Goal: Information Seeking & Learning: Learn about a topic

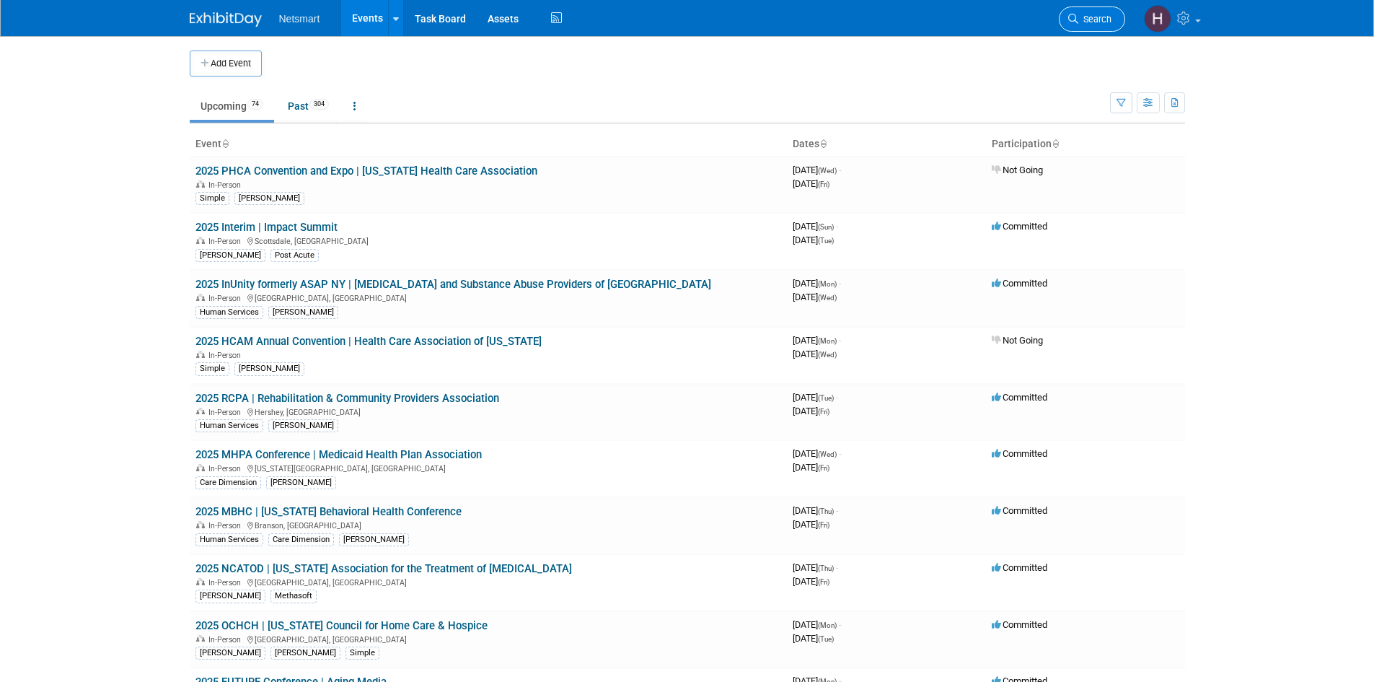
click at [1105, 12] on link "Search" at bounding box center [1092, 18] width 66 height 25
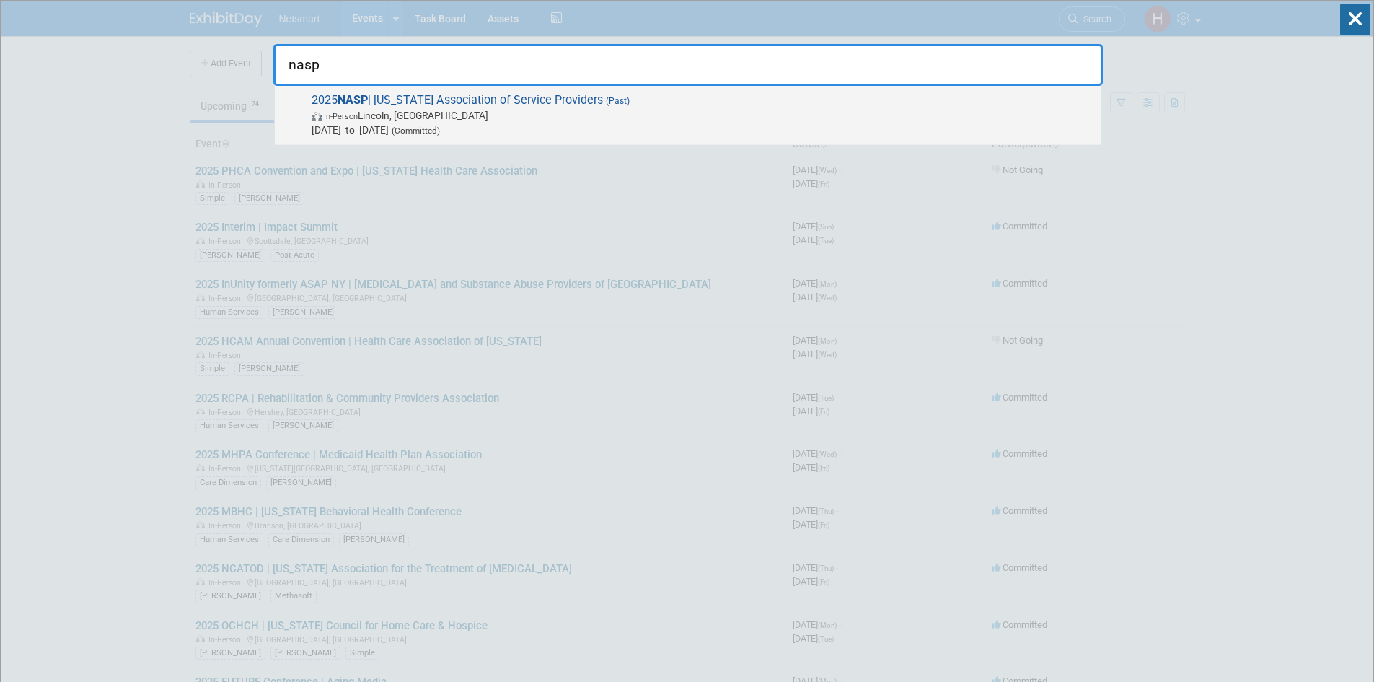
type input "nasp"
click at [577, 107] on span "2025 NASP | [US_STATE] Association of Service Providers (Past) In-Person [GEOGR…" at bounding box center [700, 115] width 787 height 44
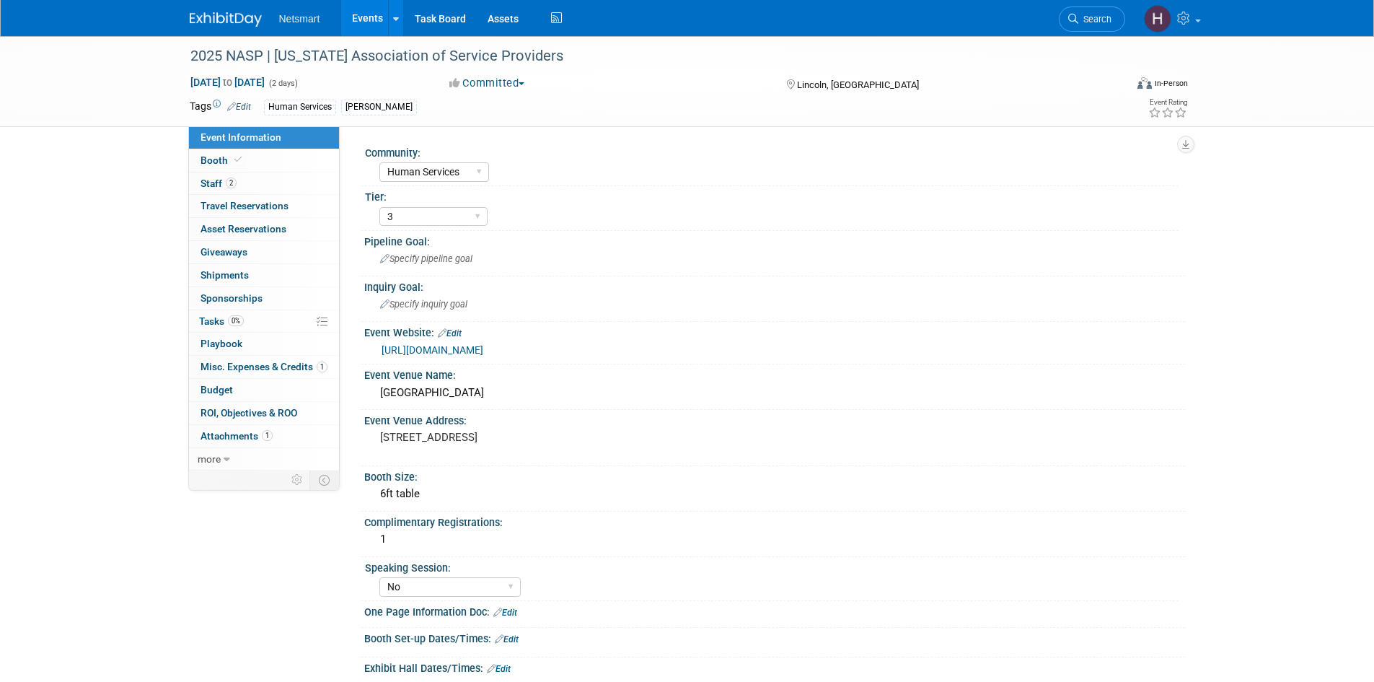
select select "Human Services"
select select "3"
select select "No"
click at [281, 162] on link "Booth" at bounding box center [264, 160] width 150 height 22
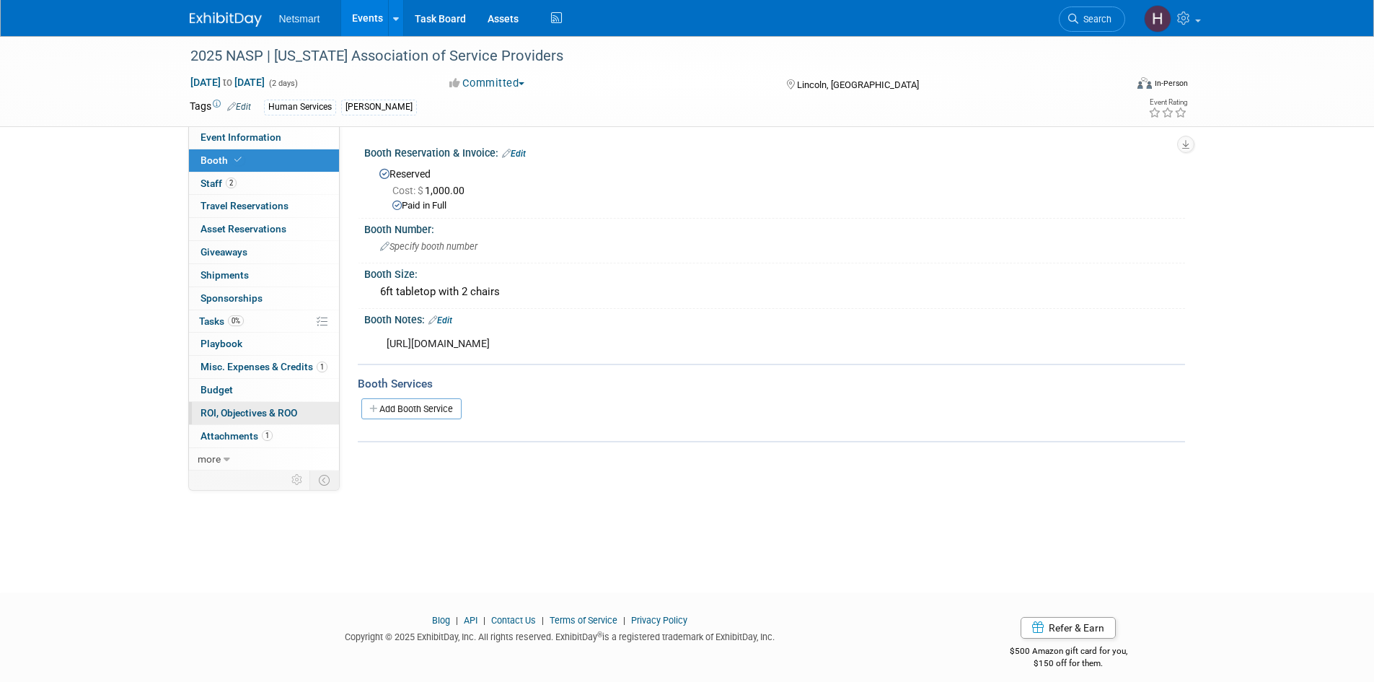
click at [277, 412] on span "ROI, Objectives & ROO 0" at bounding box center [249, 413] width 97 height 12
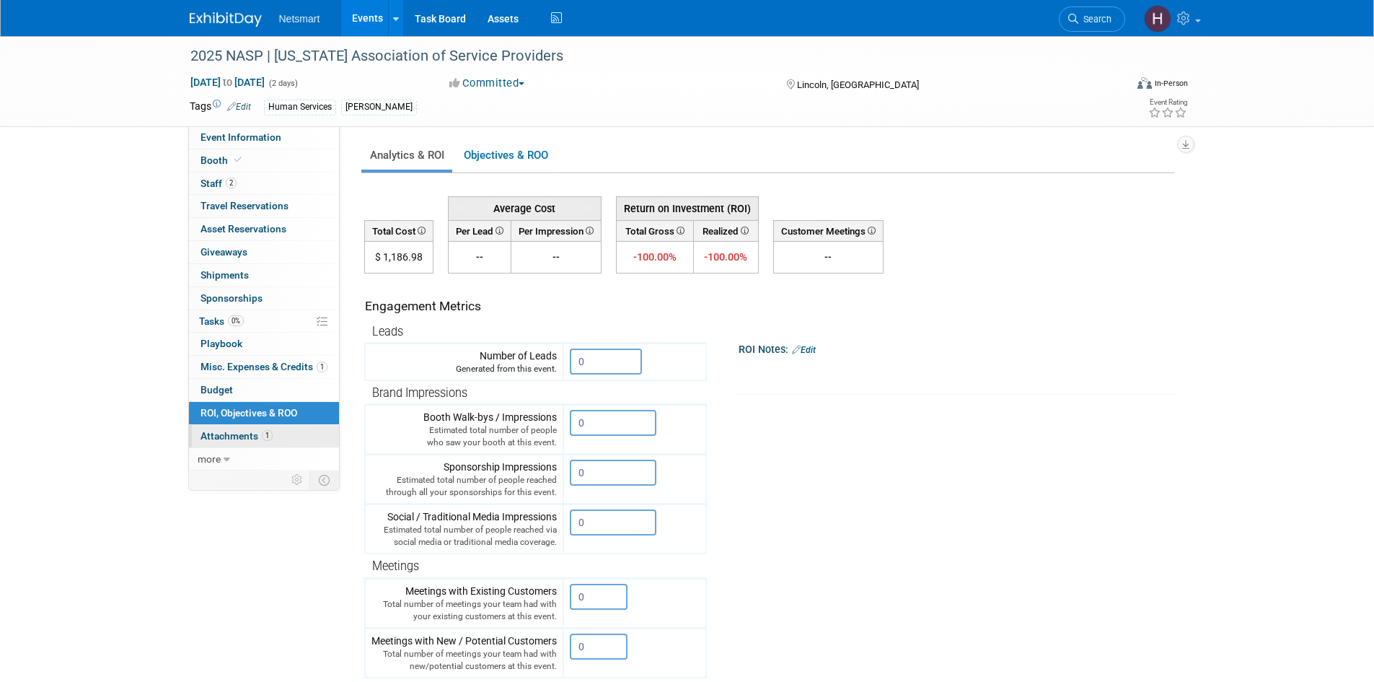
click at [254, 436] on span "Attachments 1" at bounding box center [237, 436] width 72 height 12
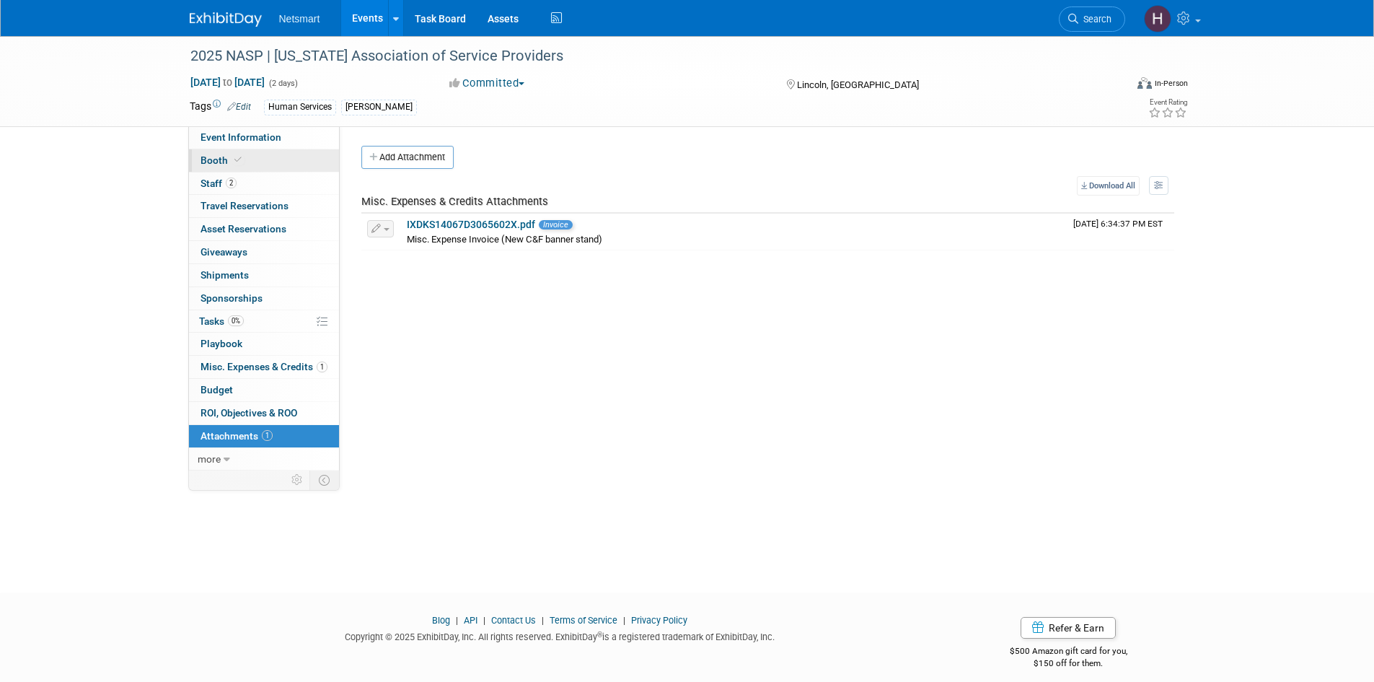
click at [237, 159] on icon at bounding box center [237, 160] width 7 height 8
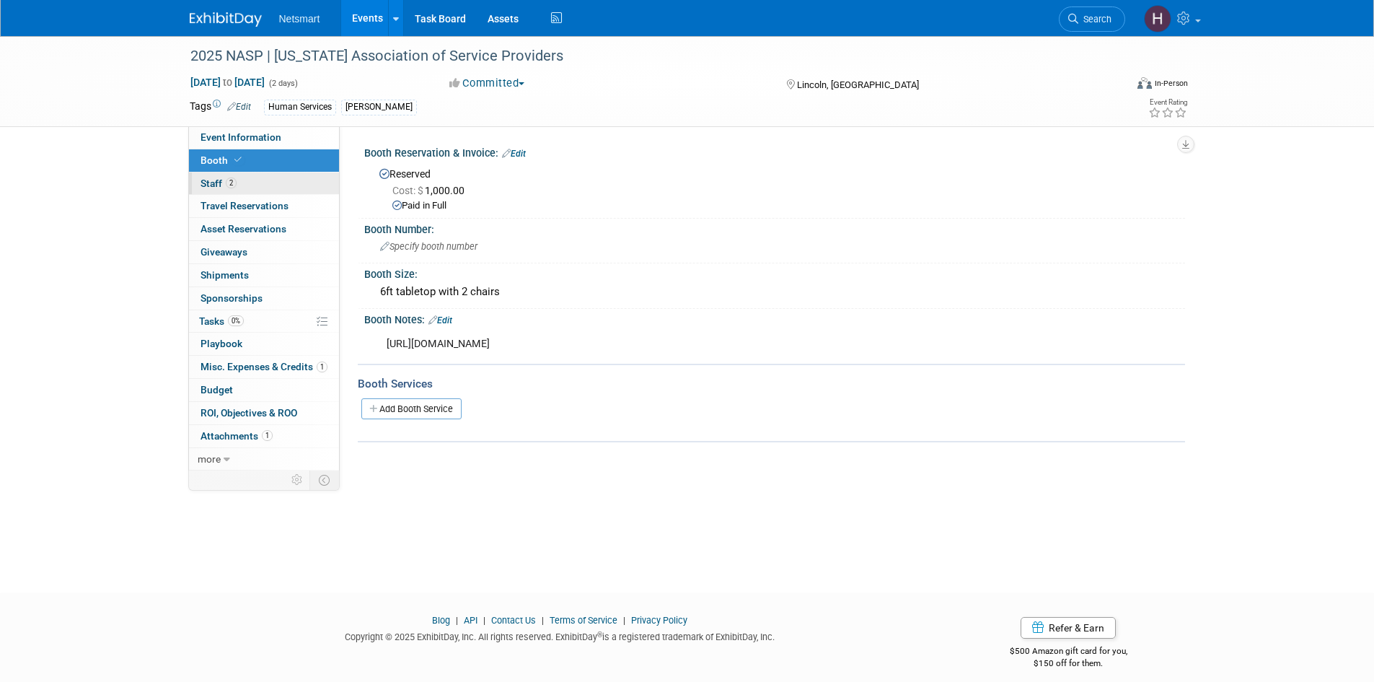
click at [251, 188] on link "2 Staff 2" at bounding box center [264, 183] width 150 height 22
